Goal: Information Seeking & Learning: Find specific fact

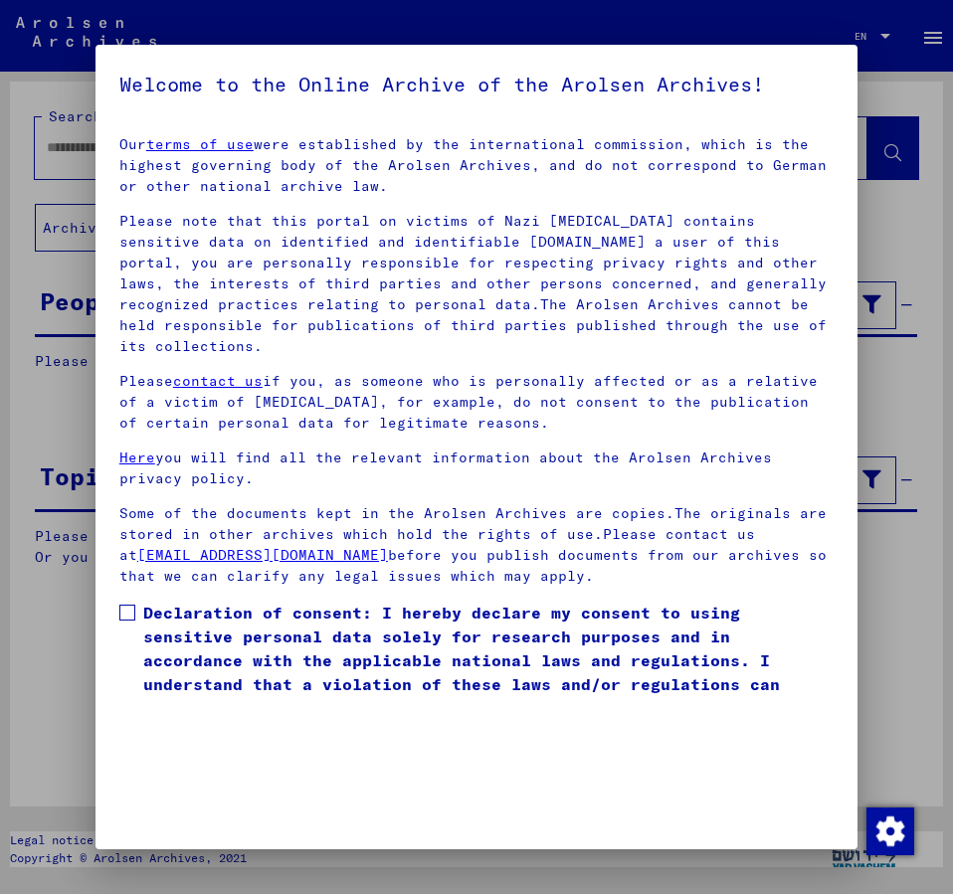
click at [127, 605] on span at bounding box center [127, 613] width 16 height 16
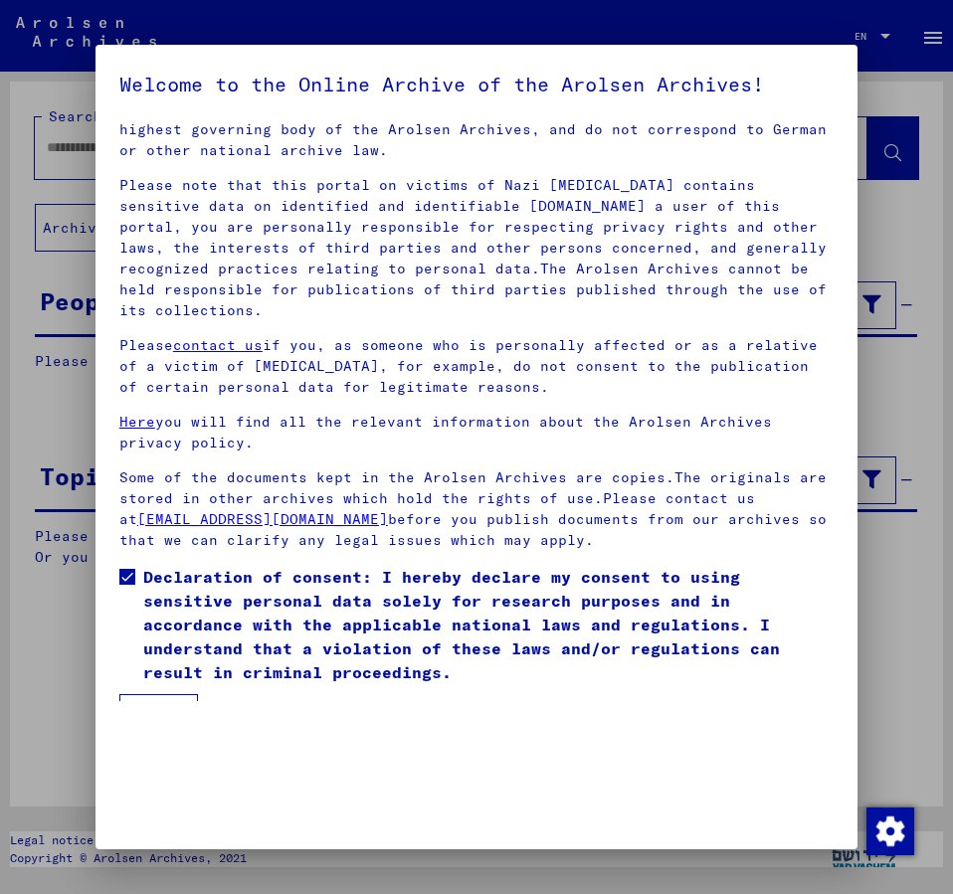
scroll to position [56, 0]
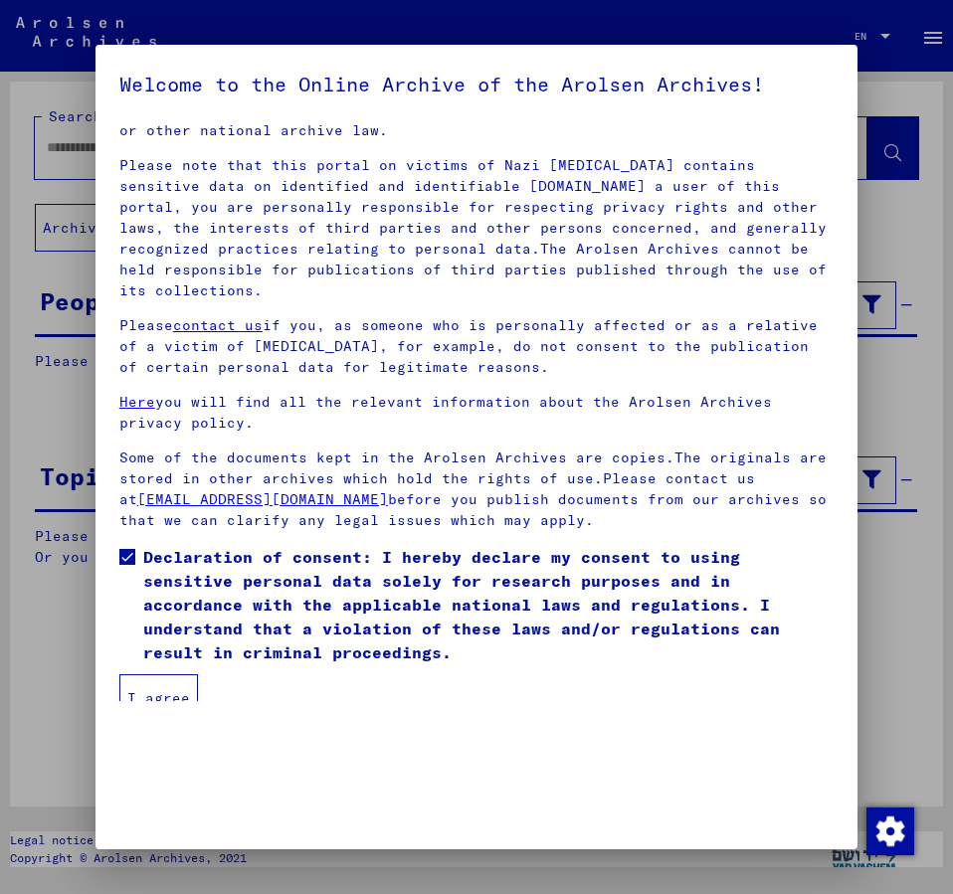
click at [156, 677] on button "I agree" at bounding box center [158, 698] width 79 height 48
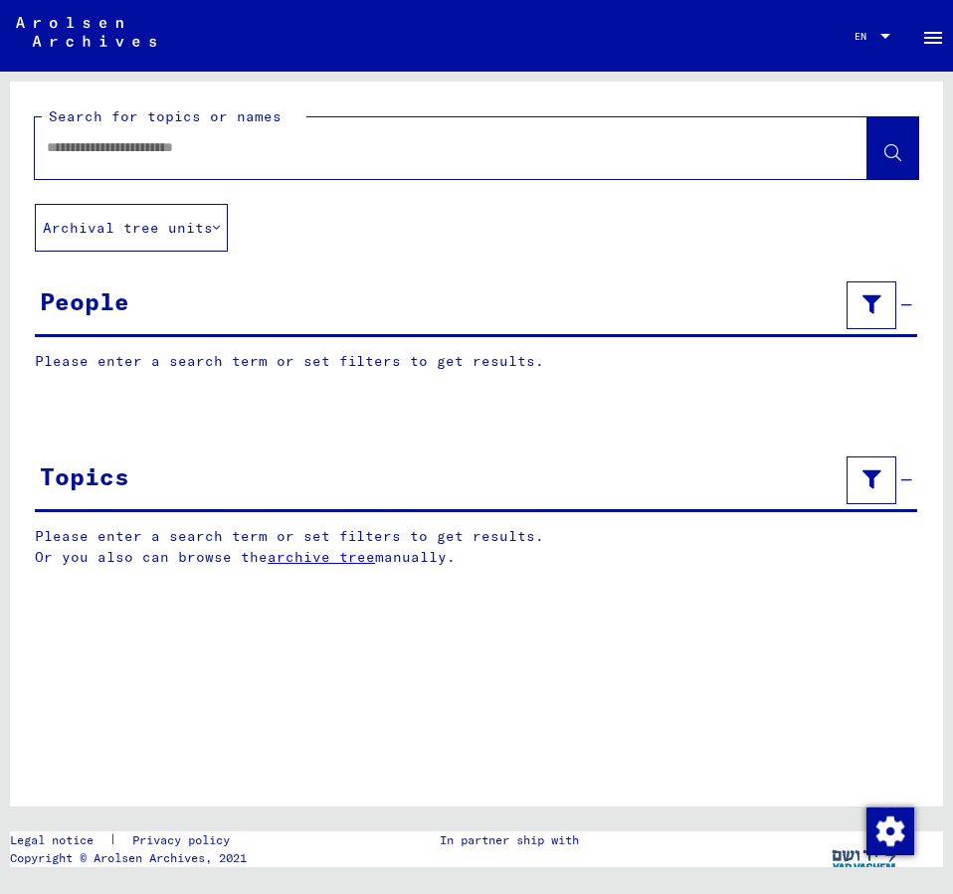
click at [98, 150] on input "text" at bounding box center [433, 147] width 773 height 21
type input "**********"
click at [884, 150] on button at bounding box center [892, 148] width 51 height 62
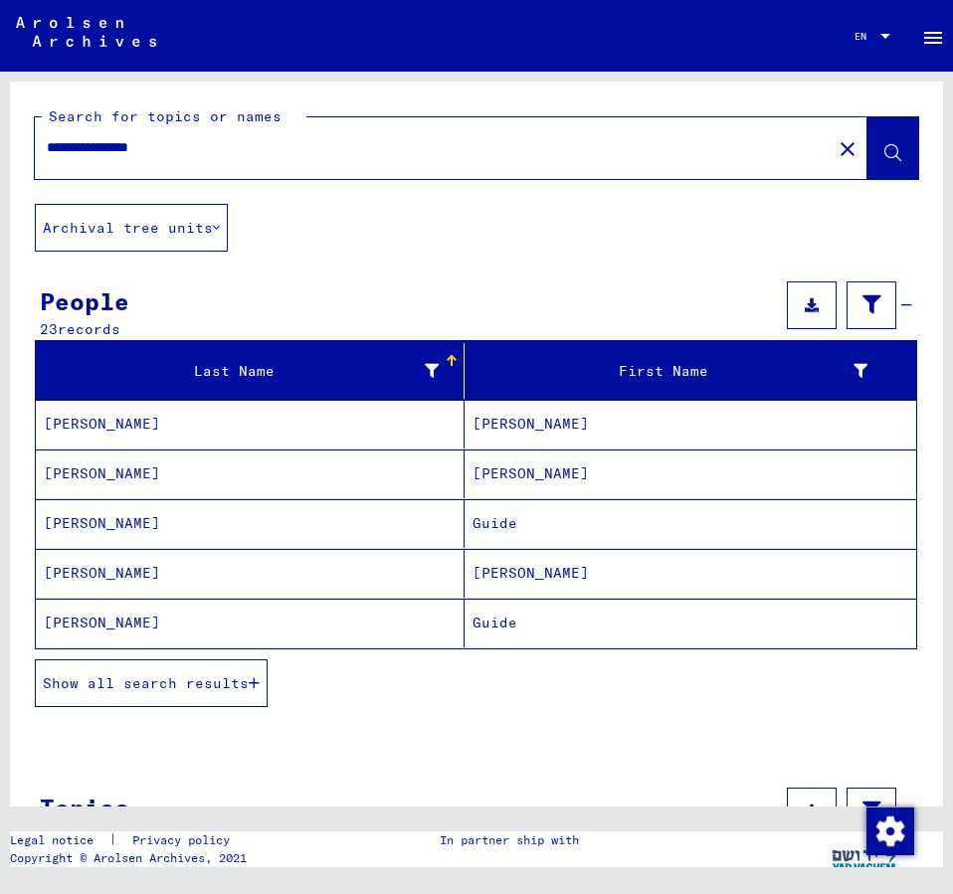
click at [513, 465] on mat-cell "[PERSON_NAME]" at bounding box center [689, 473] width 451 height 49
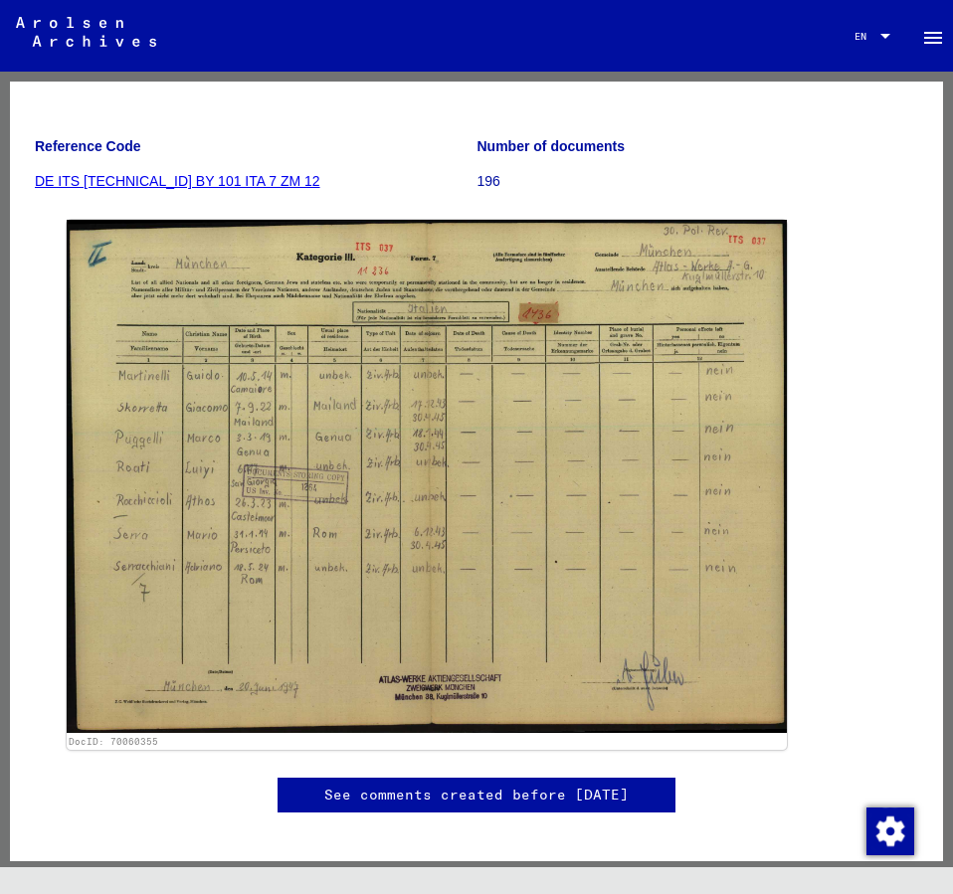
scroll to position [215, 0]
